Goal: Navigation & Orientation: Find specific page/section

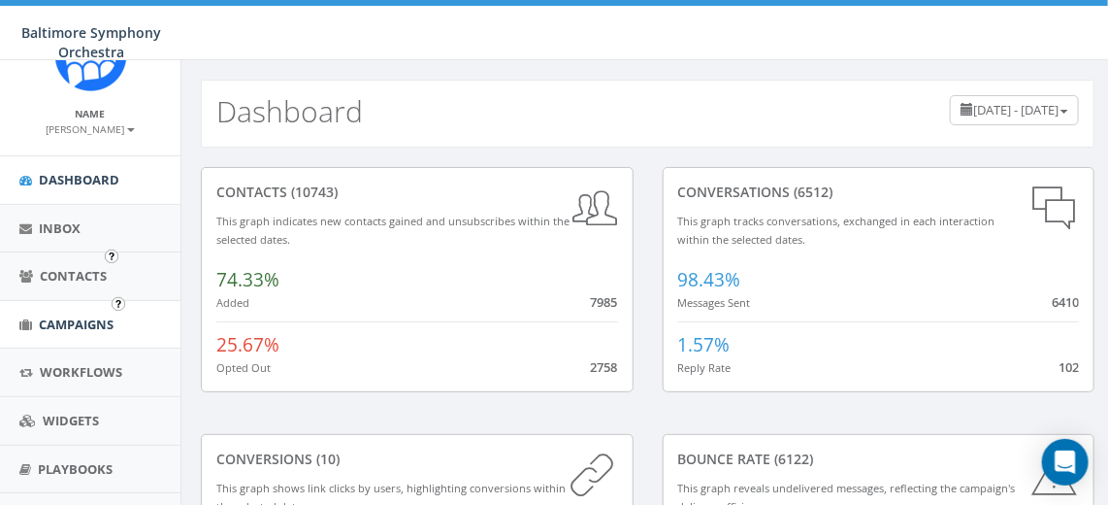
scroll to position [87, 0]
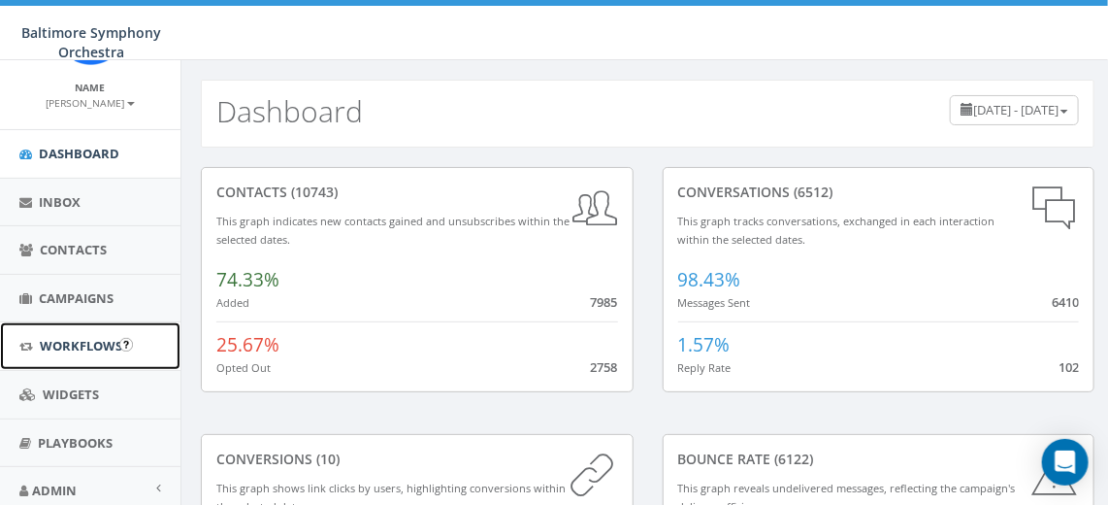
click at [72, 342] on span "Workflows" at bounding box center [81, 345] width 83 height 17
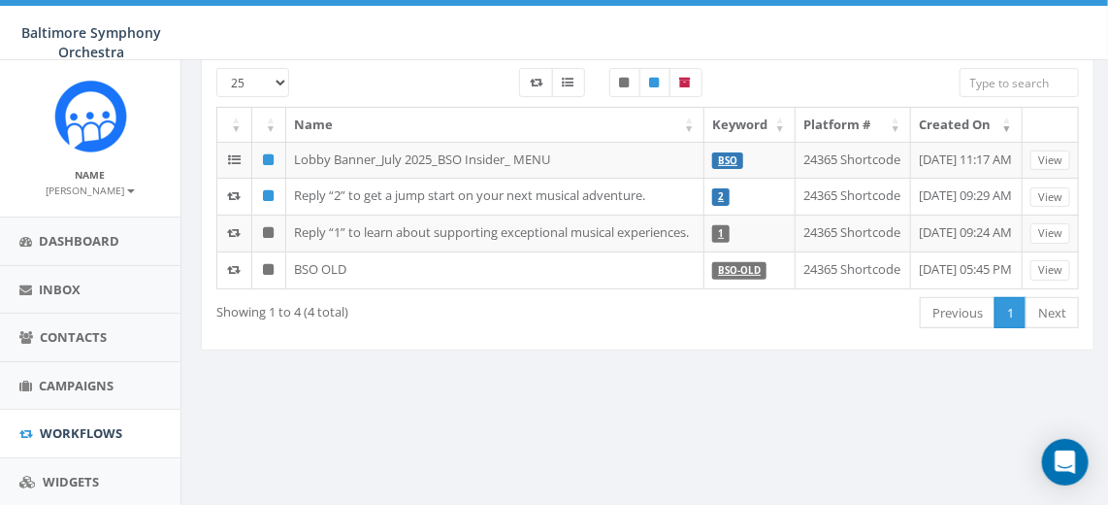
scroll to position [87, 0]
